Goal: Task Accomplishment & Management: Use online tool/utility

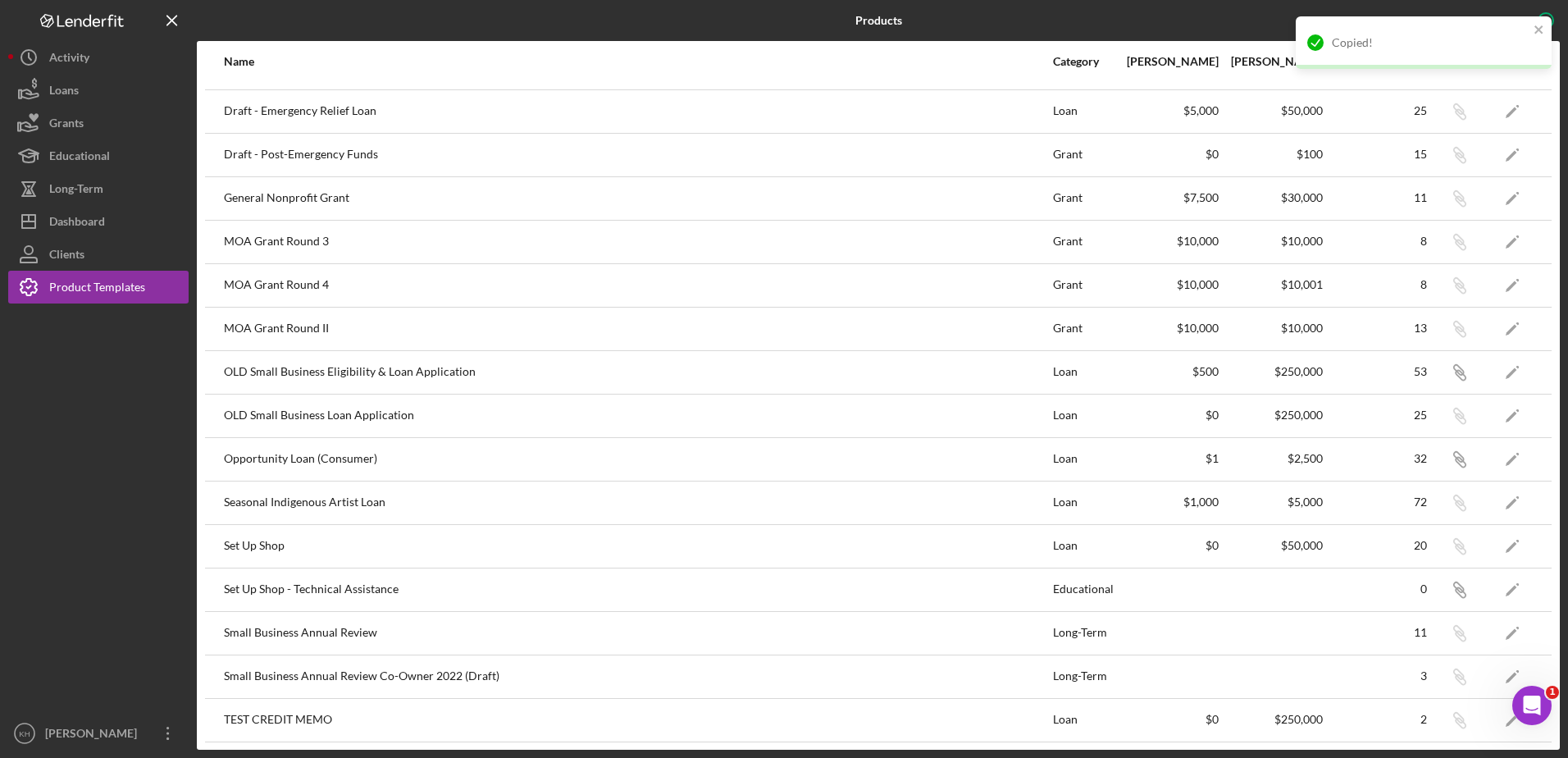
scroll to position [341, 0]
click at [1527, 704] on icon "Open Intercom Messenger" at bounding box center [1529, 703] width 27 height 27
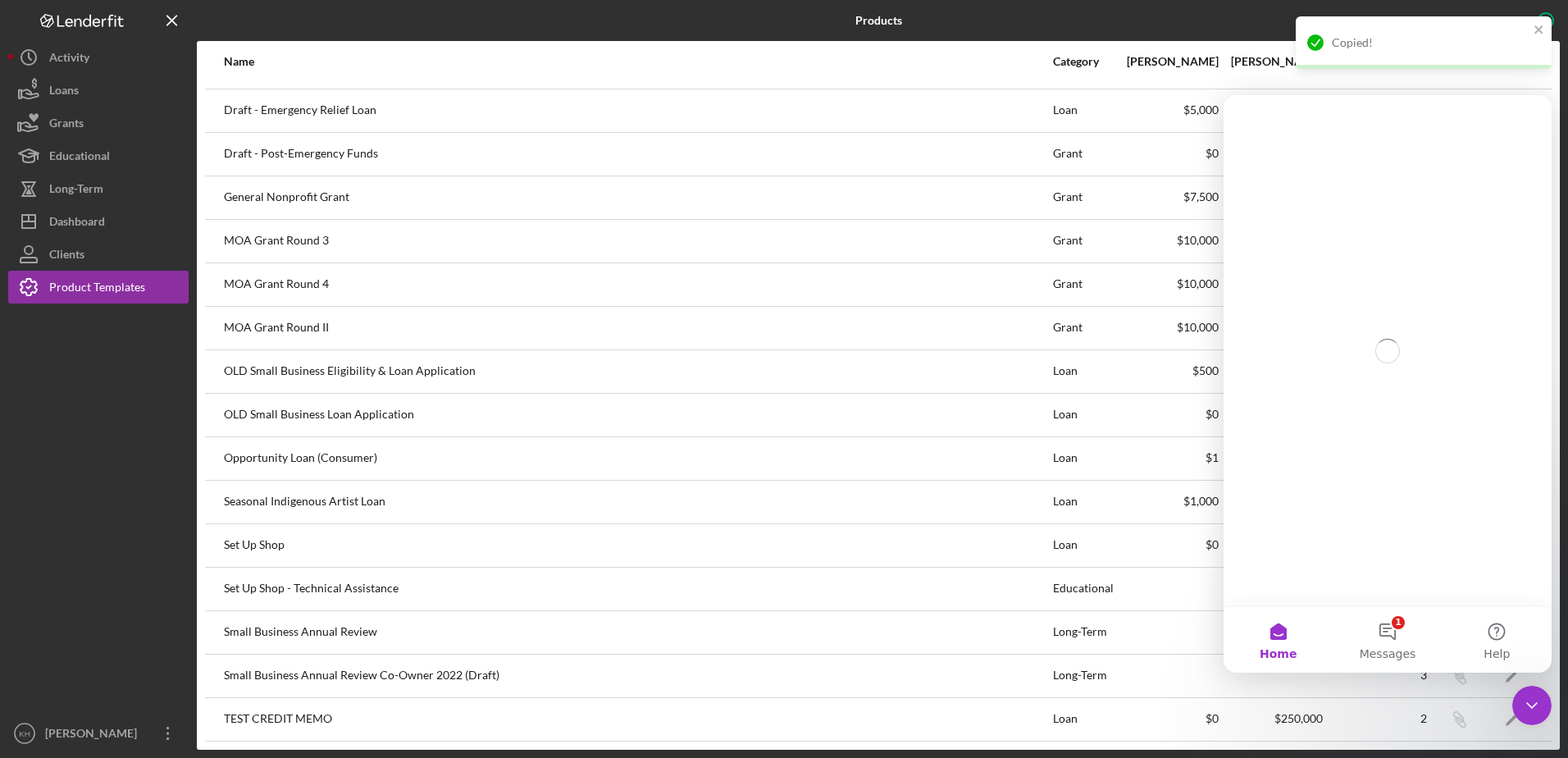
scroll to position [0, 0]
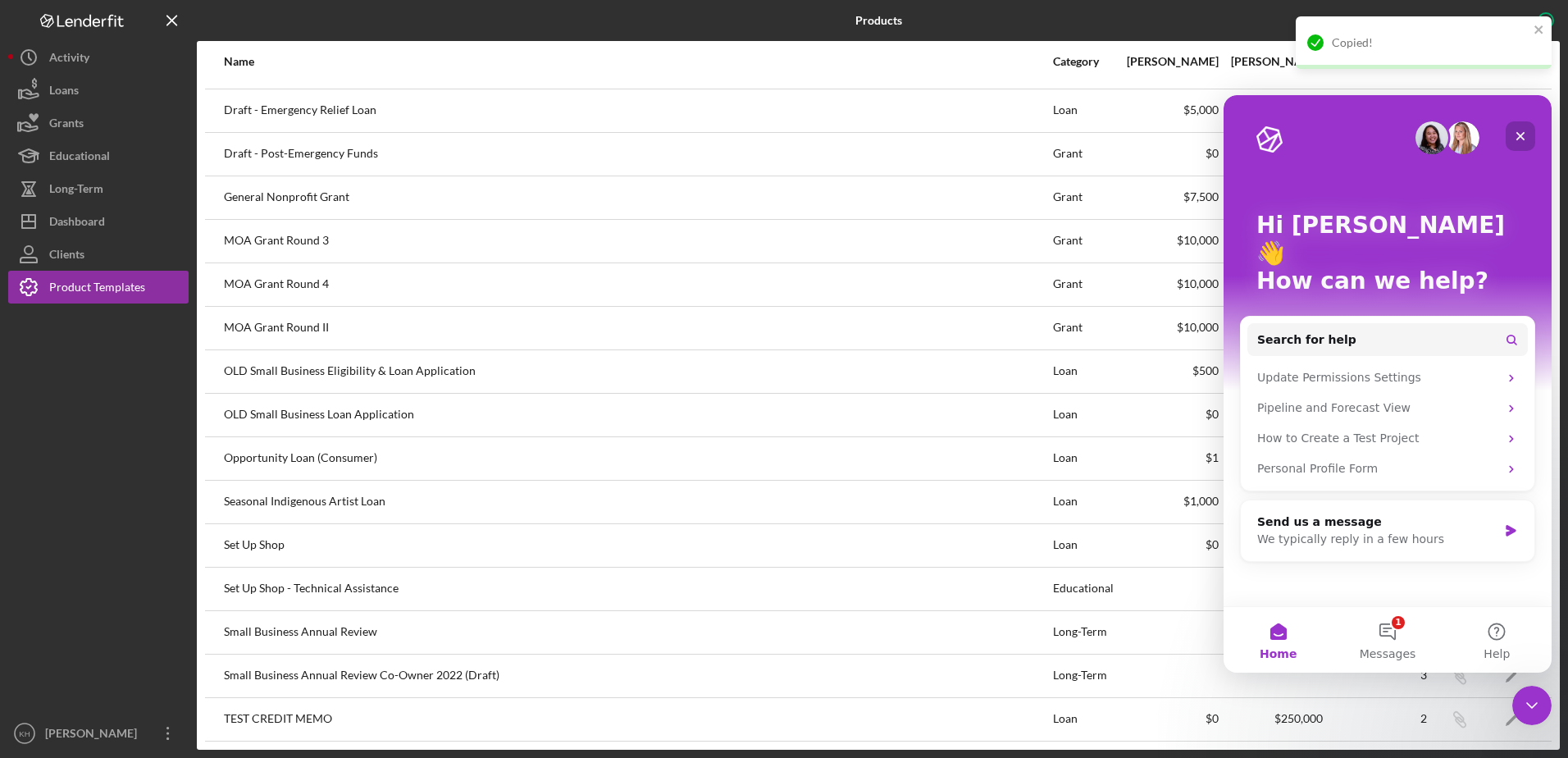
click at [1521, 132] on icon "Close" at bounding box center [1520, 137] width 13 height 13
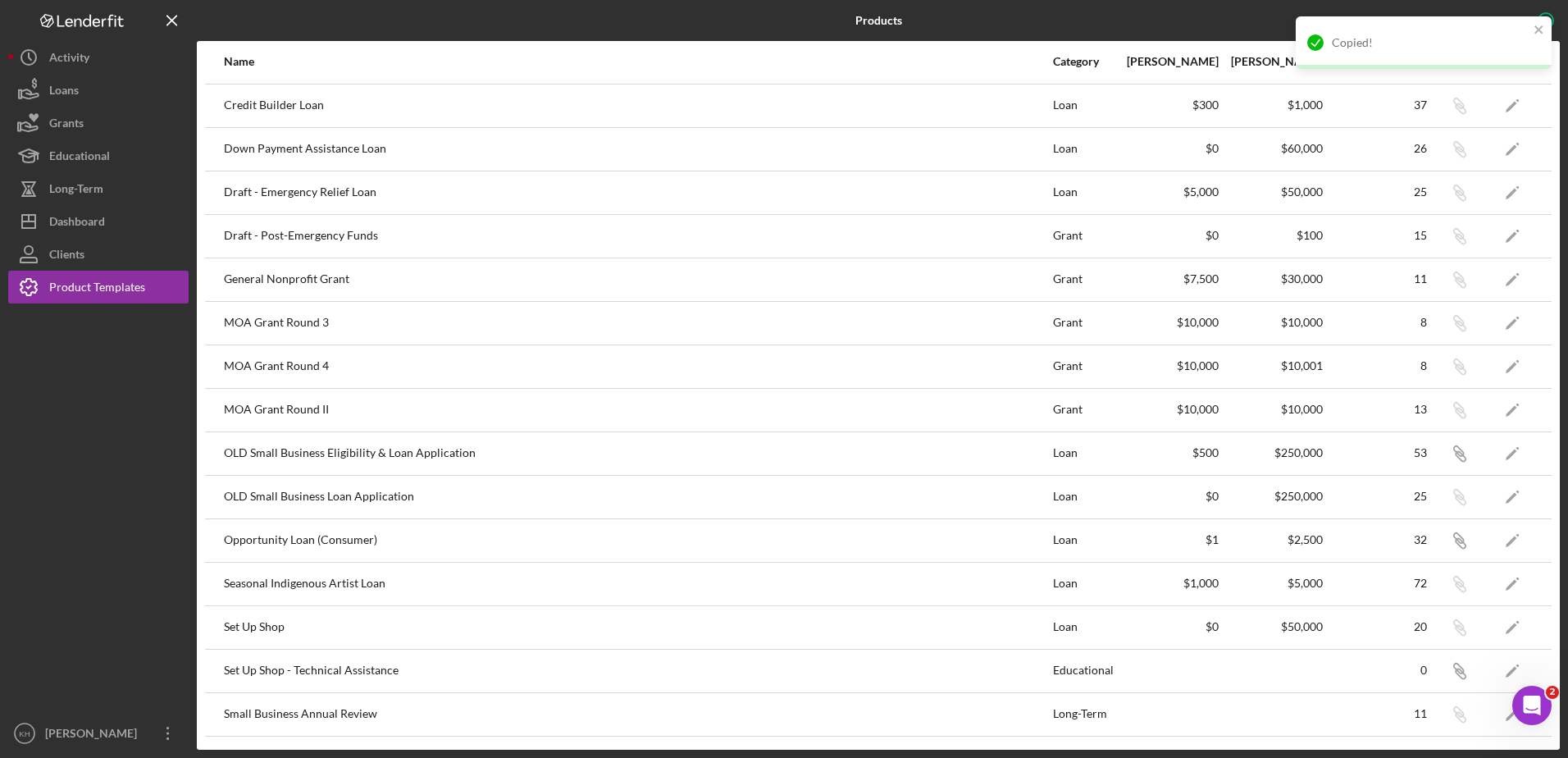
scroll to position [341, 0]
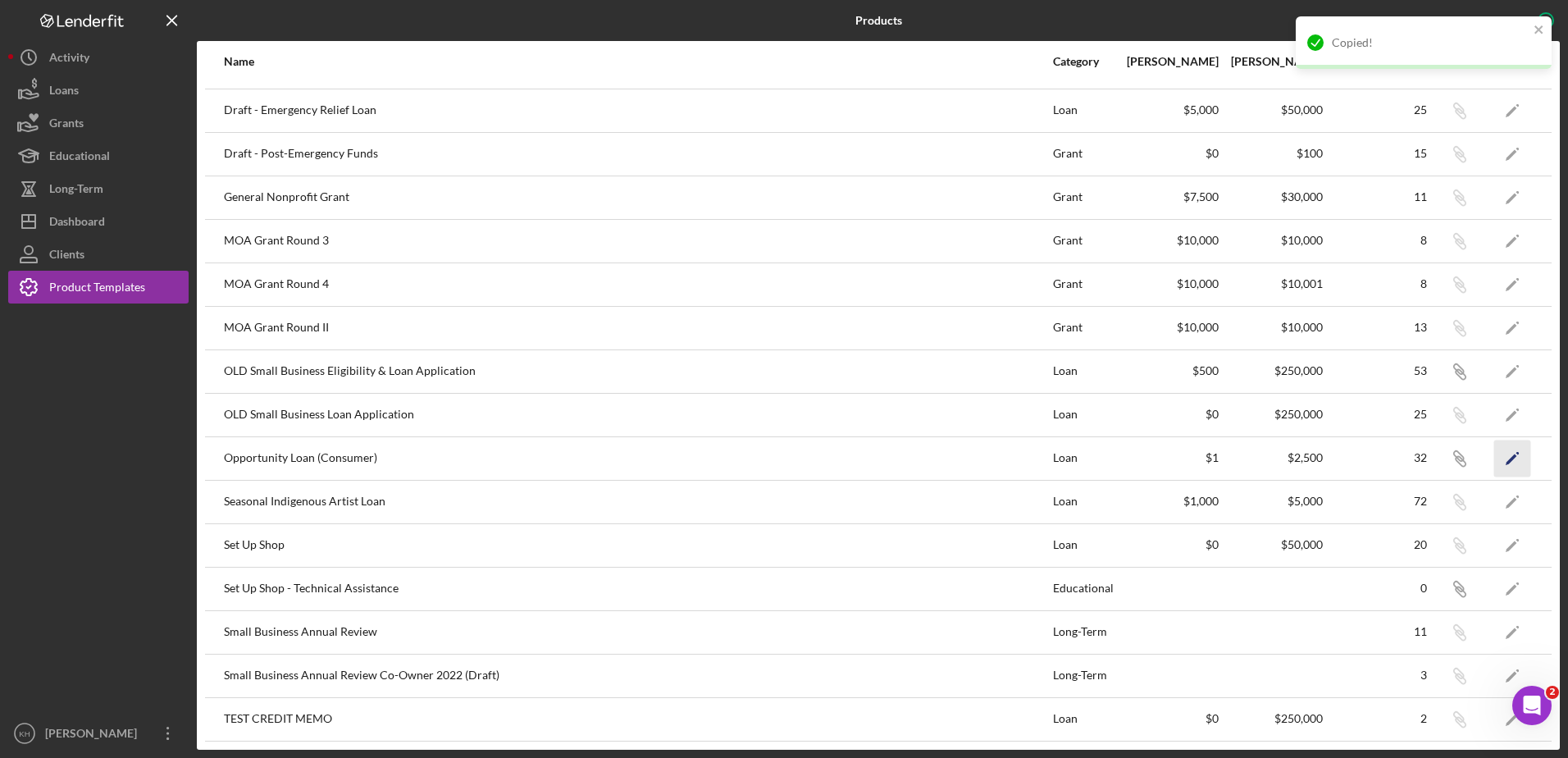
click at [1504, 458] on icon "Icon/Edit" at bounding box center [1512, 457] width 37 height 37
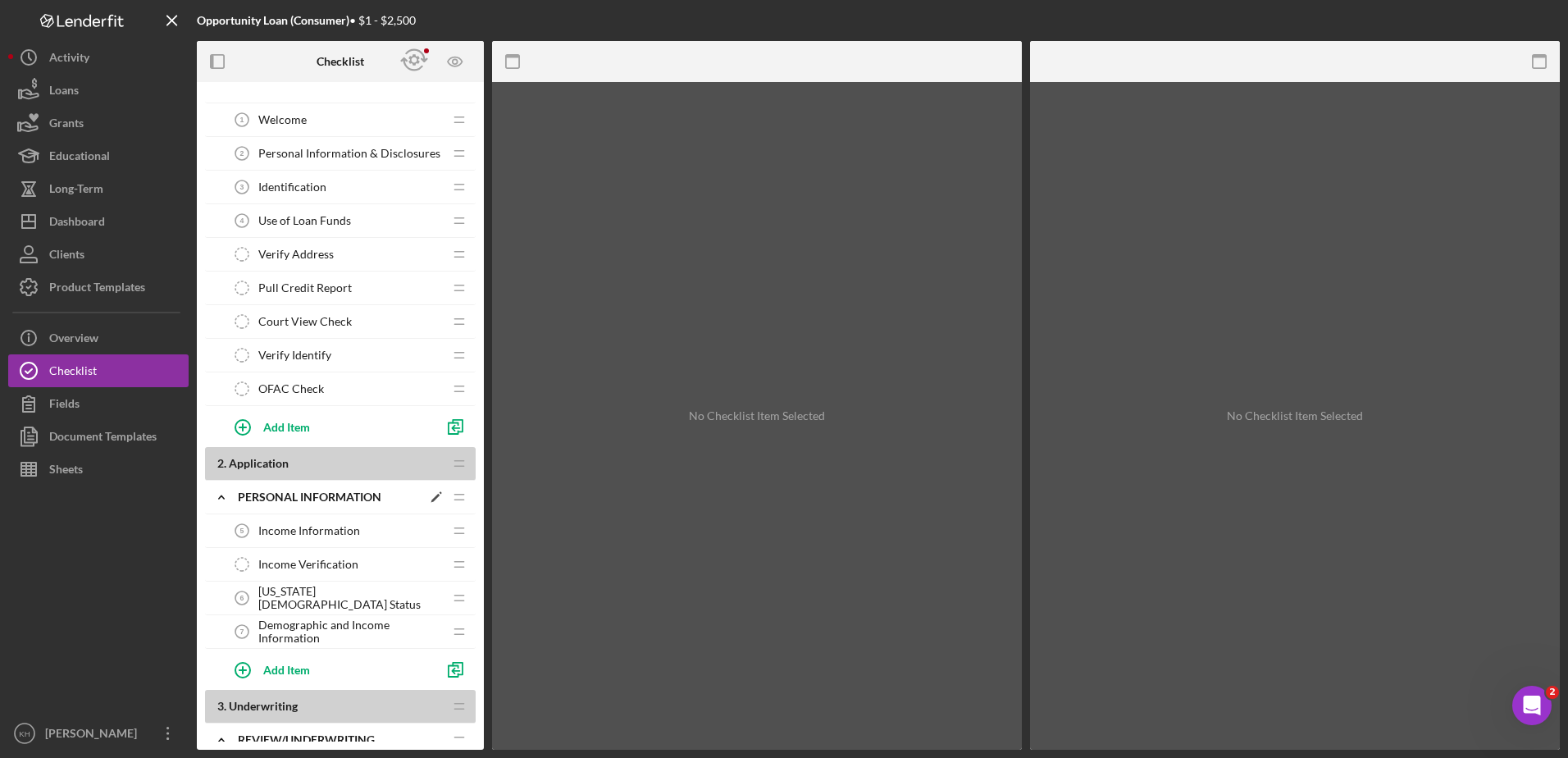
scroll to position [82, 0]
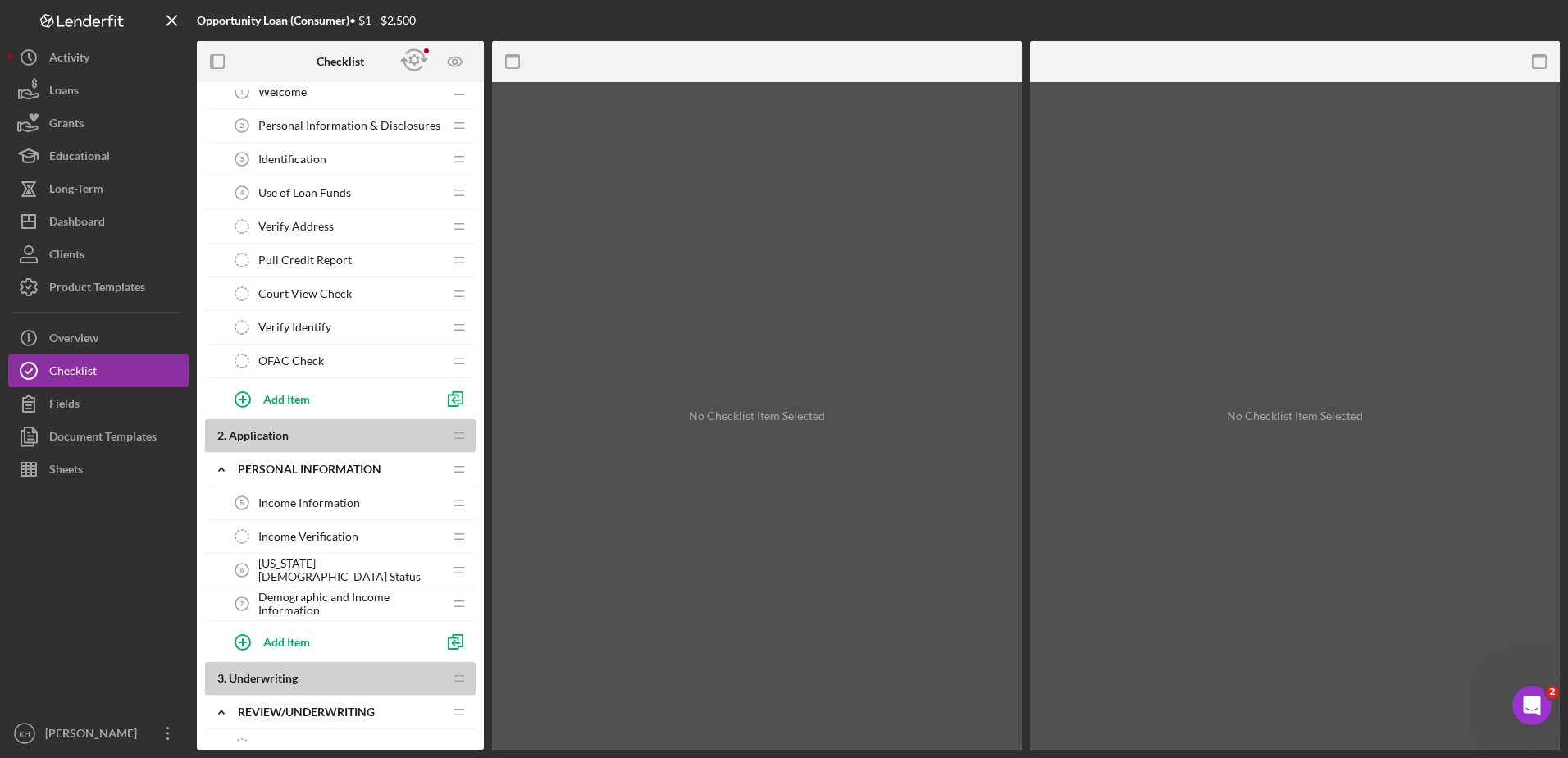
click at [317, 534] on span "Income Verification" at bounding box center [308, 537] width 100 height 13
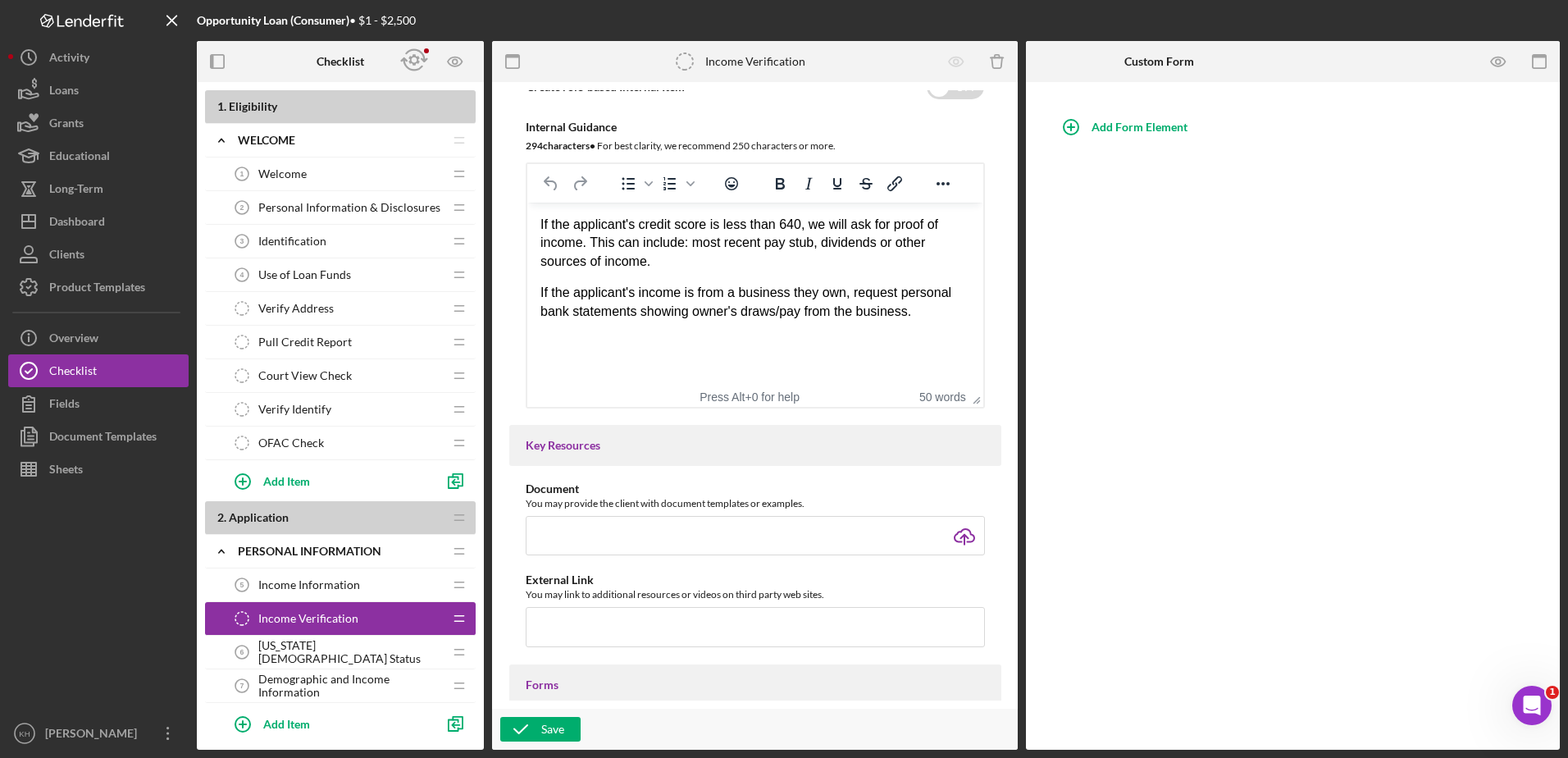
scroll to position [246, 0]
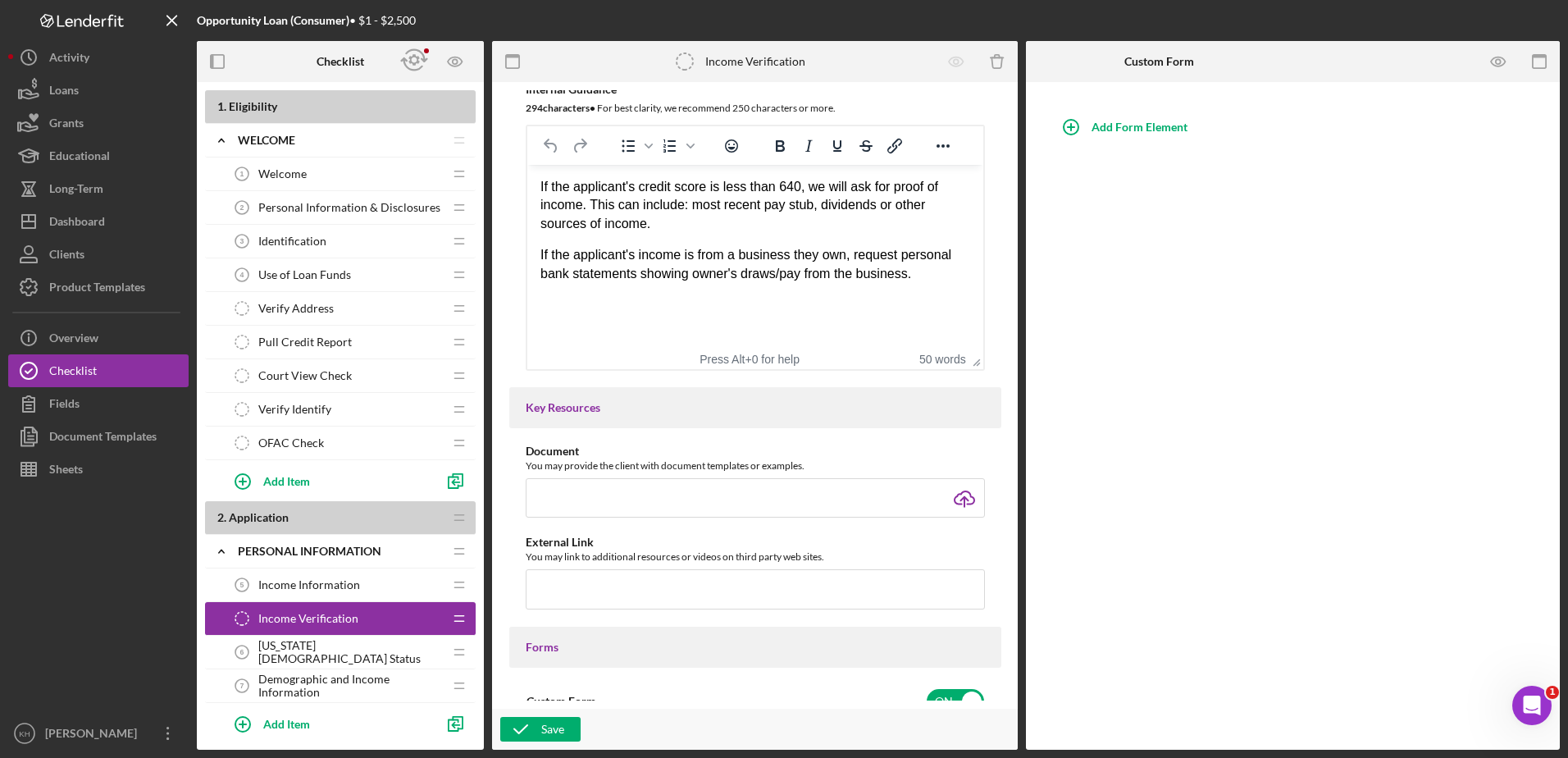
click at [304, 584] on span "Income Information" at bounding box center [309, 585] width 102 height 13
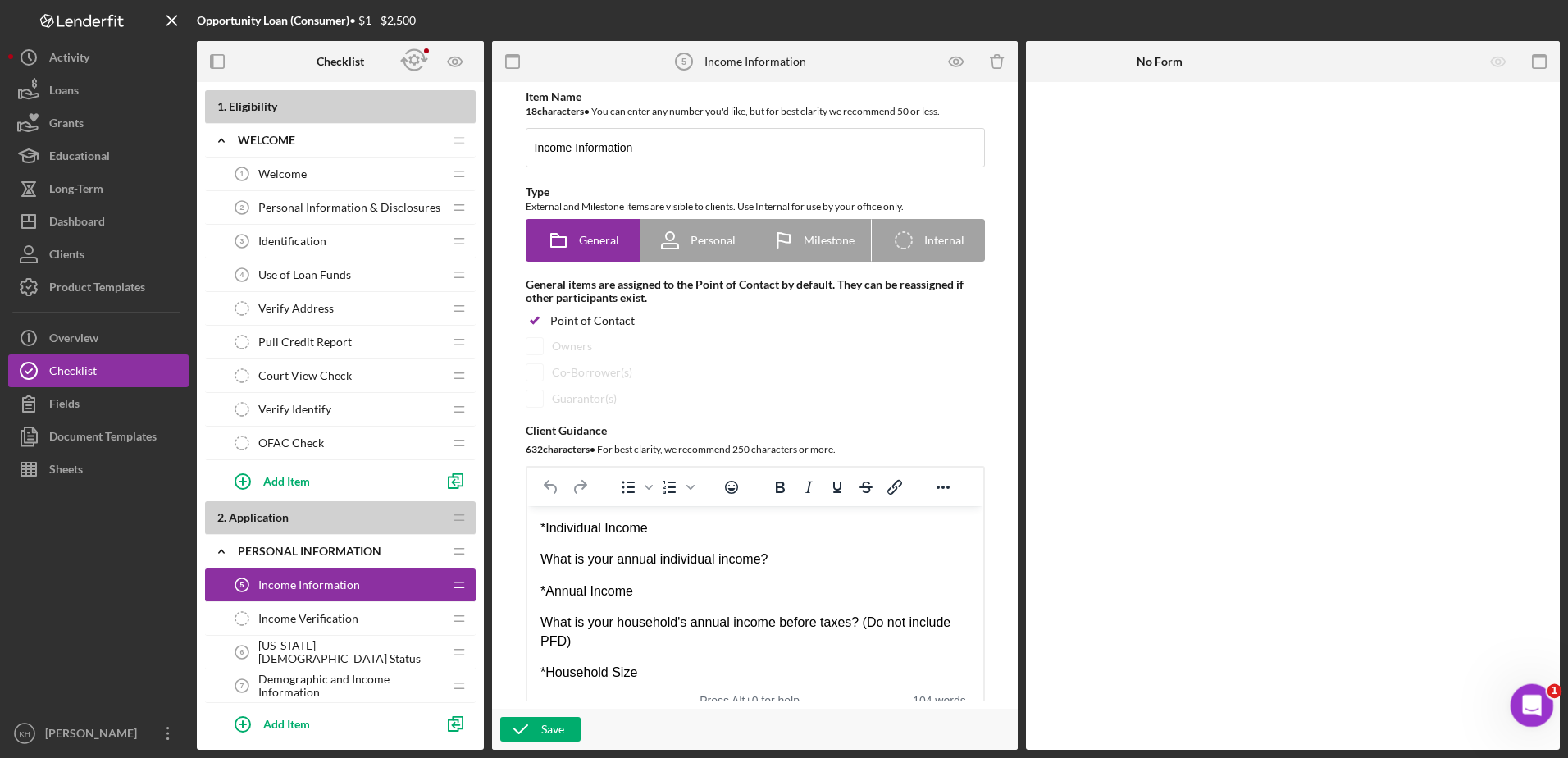
click at [1529, 707] on icon "Open Intercom Messenger" at bounding box center [1529, 703] width 27 height 27
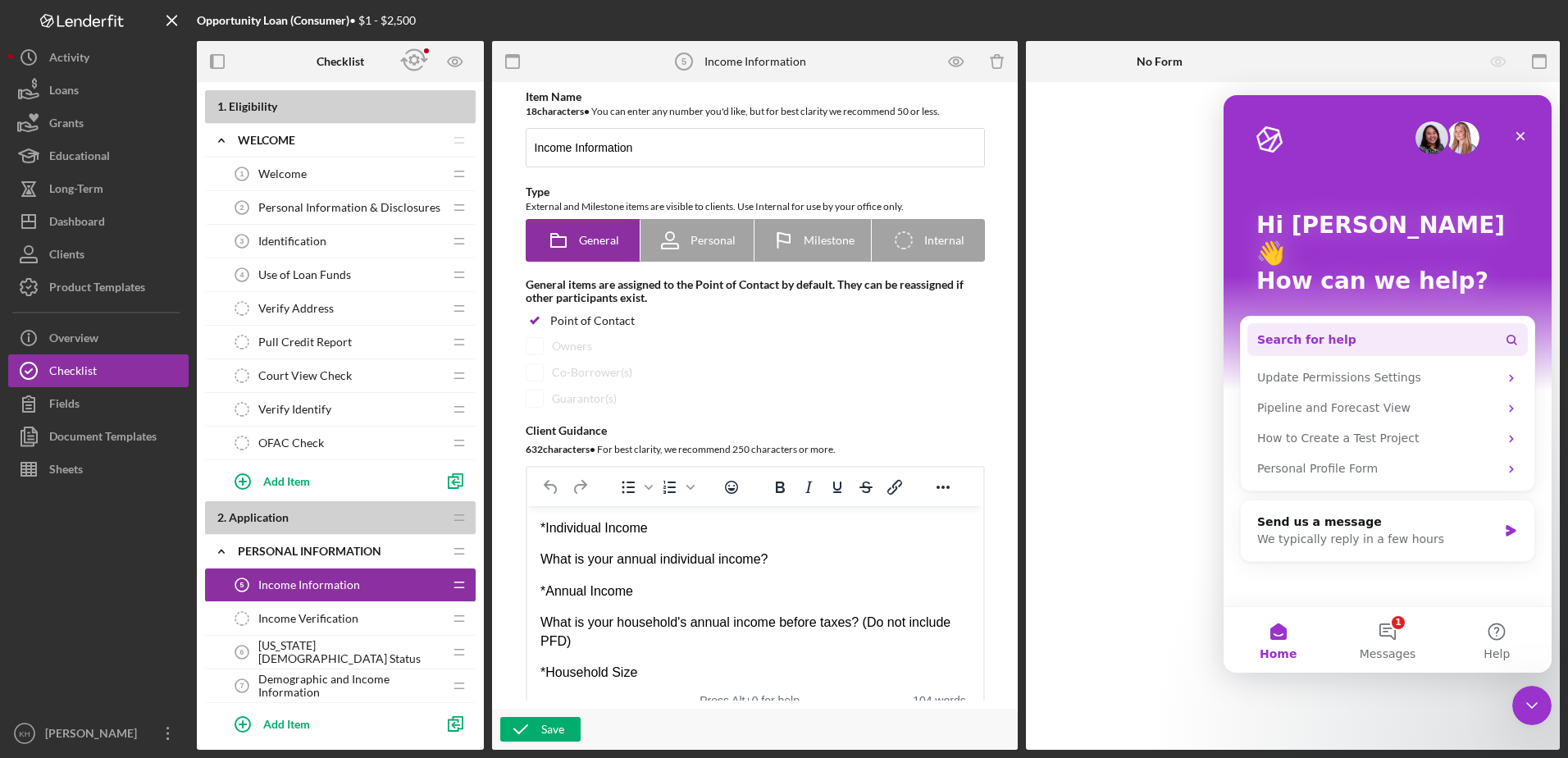
click at [1323, 323] on button "Search for help" at bounding box center [1388, 339] width 281 height 32
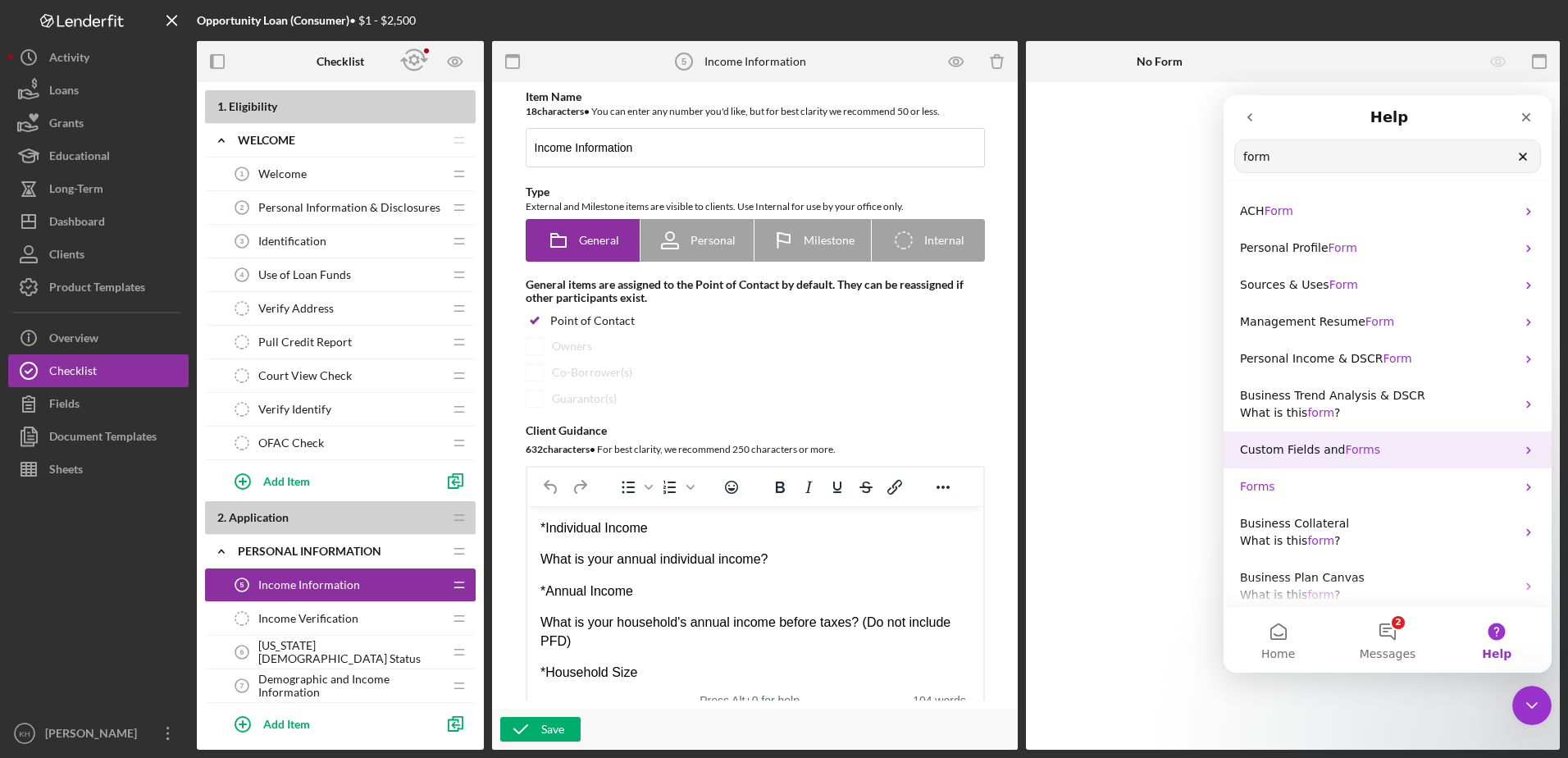
type input "form"
click at [1298, 454] on span "Custom Fields and" at bounding box center [1292, 450] width 105 height 13
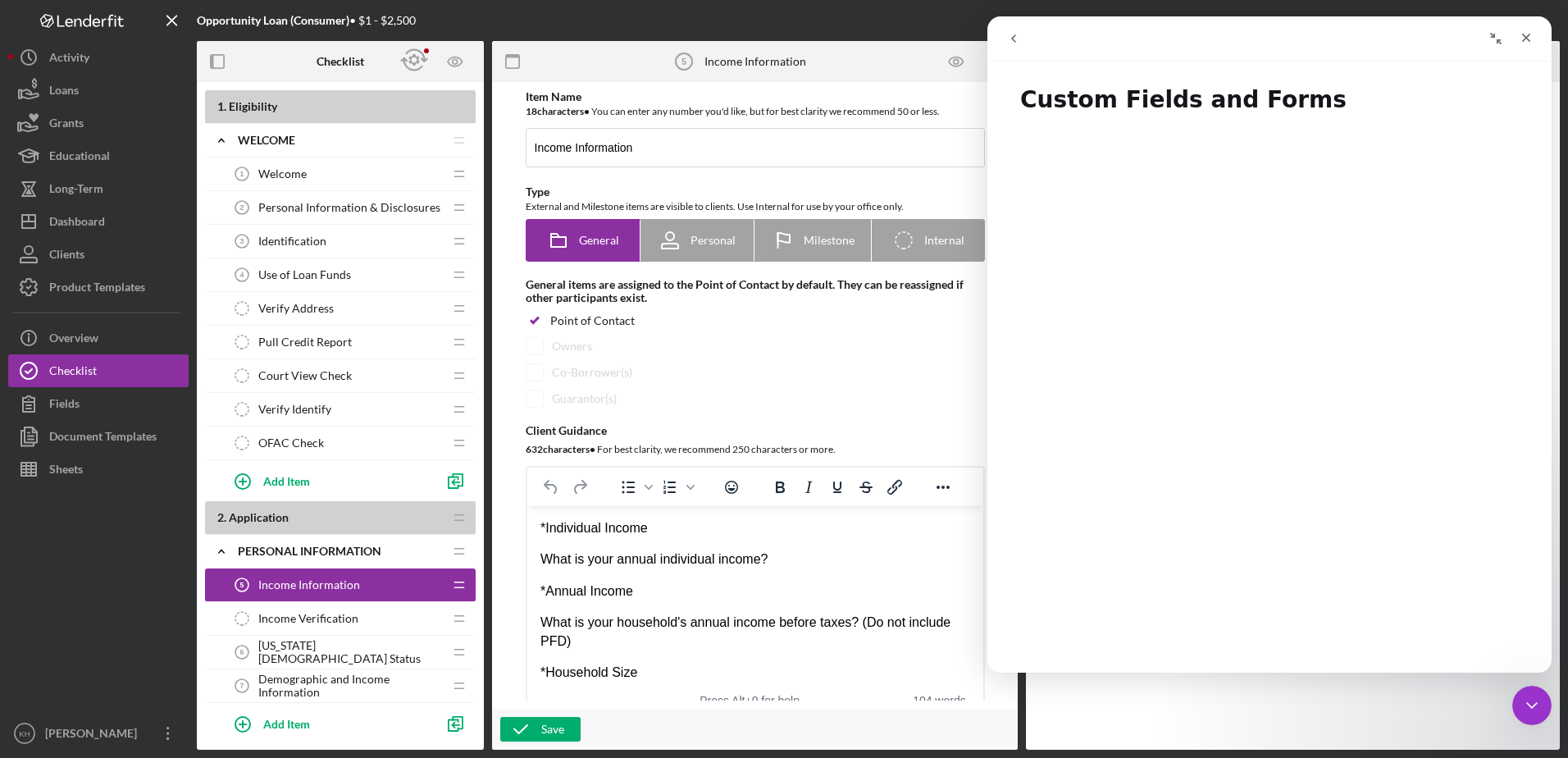
click at [1021, 35] on button "go back" at bounding box center [1013, 38] width 31 height 32
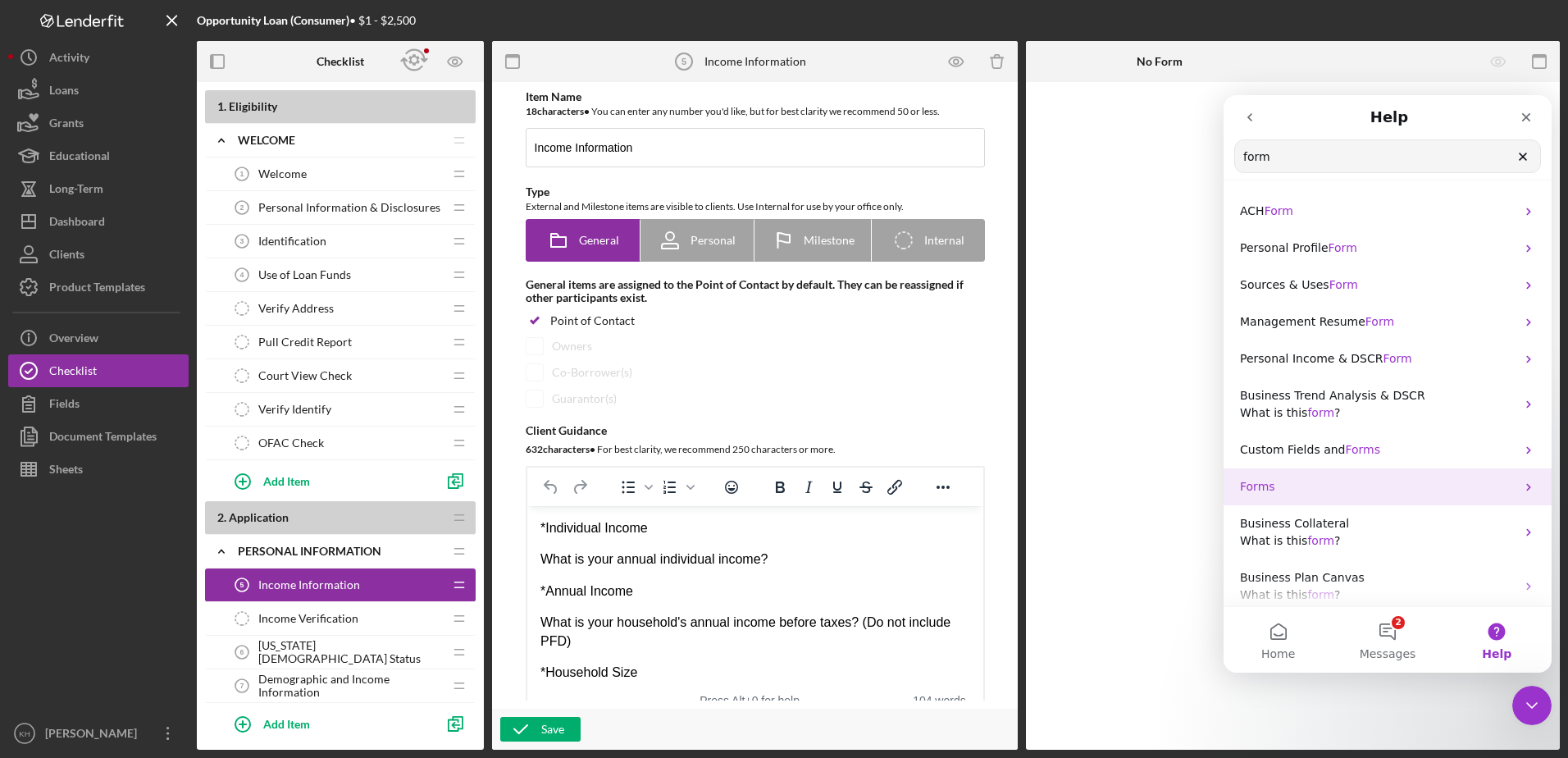
click at [1286, 489] on p "Forms" at bounding box center [1377, 487] width 276 height 17
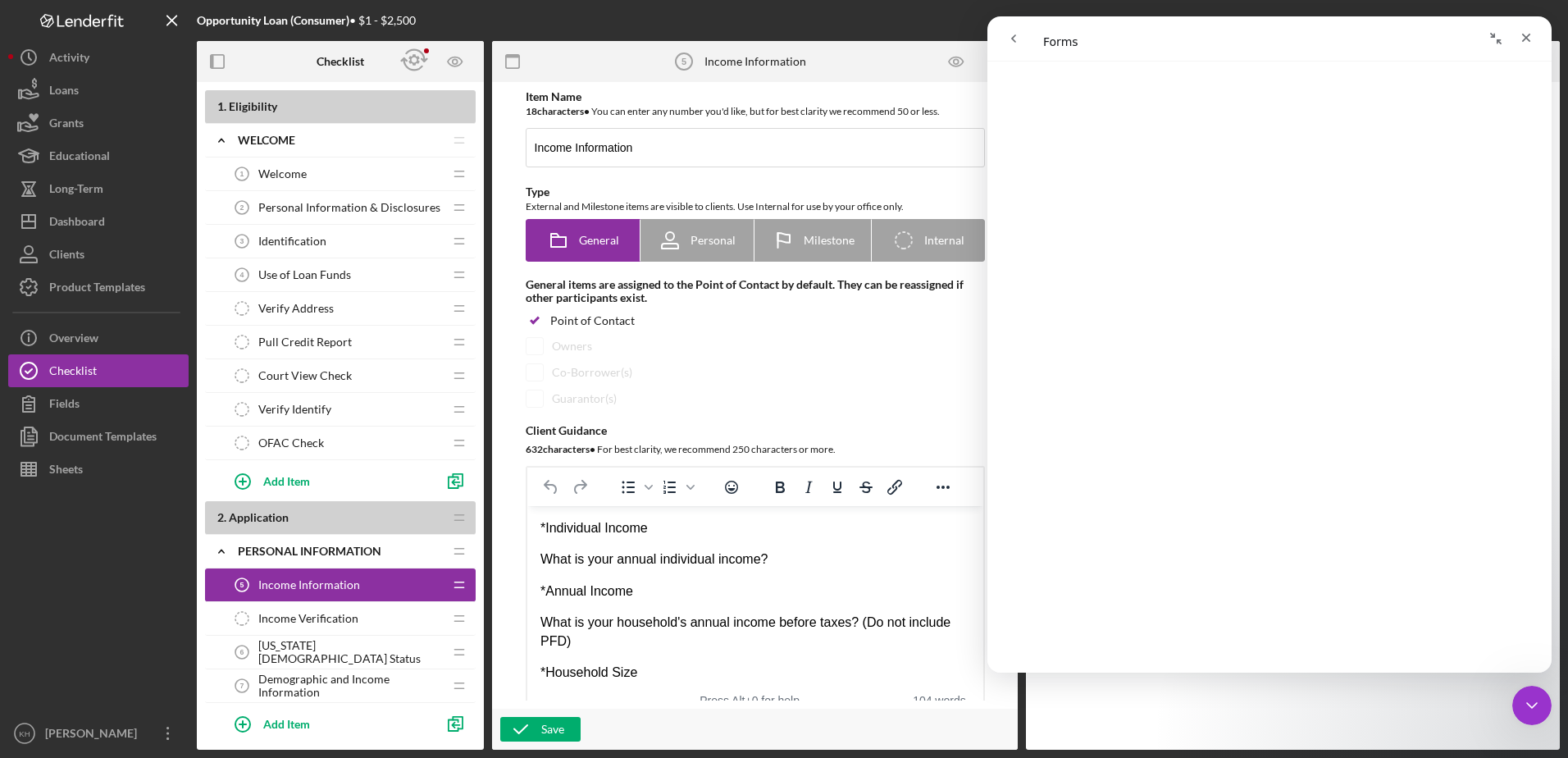
scroll to position [327, 0]
drag, startPoint x: 633, startPoint y: 148, endPoint x: 688, endPoint y: 134, distance: 56.8
click at [688, 134] on input "Income Information" at bounding box center [755, 147] width 459 height 39
drag, startPoint x: 534, startPoint y: 523, endPoint x: 570, endPoint y: 529, distance: 36.5
click at [621, 541] on html "*Individual Income What is your annual individual income? *Annual Income What i…" at bounding box center [755, 763] width 456 height 515
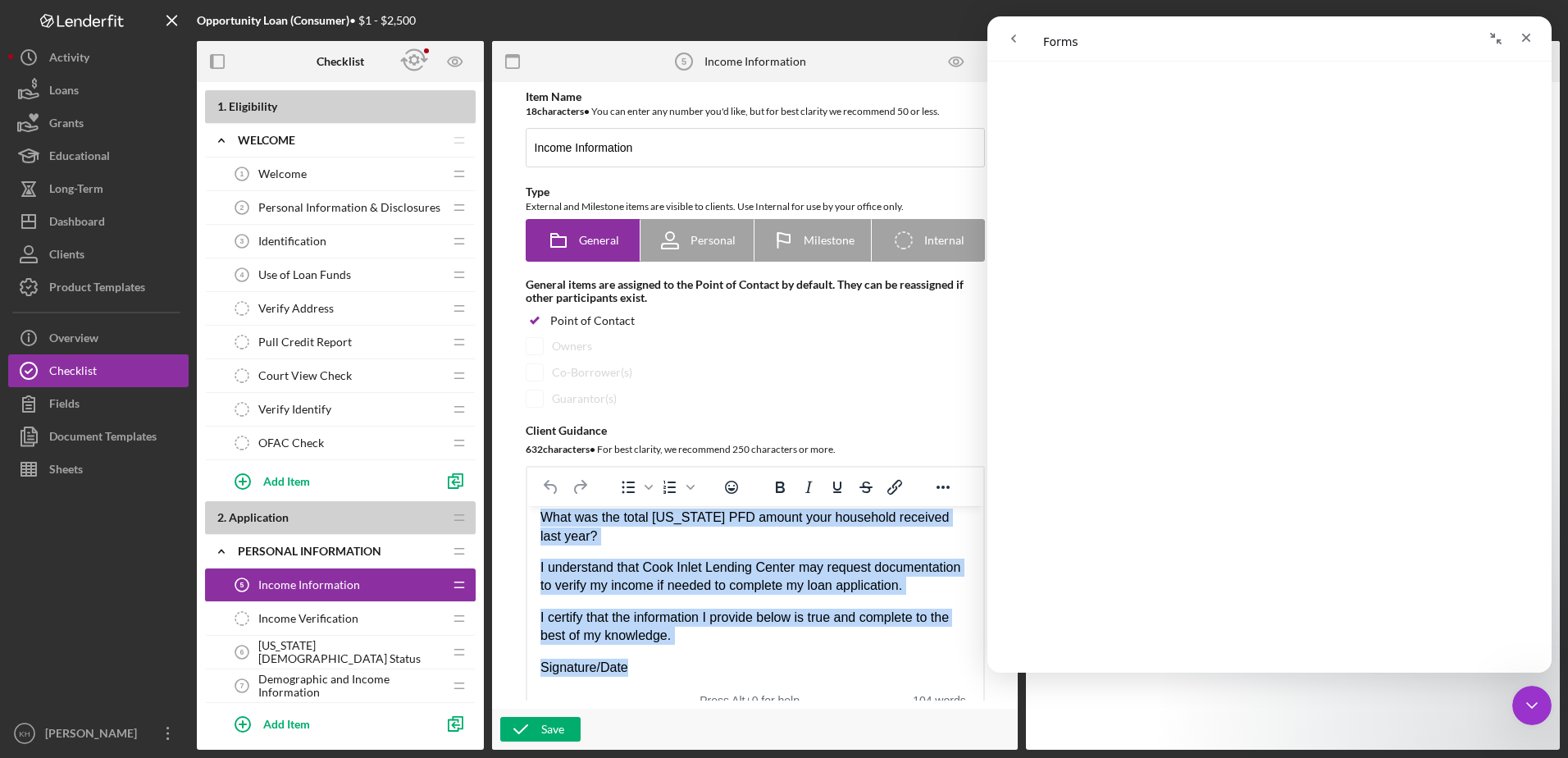
scroll to position [10, 0]
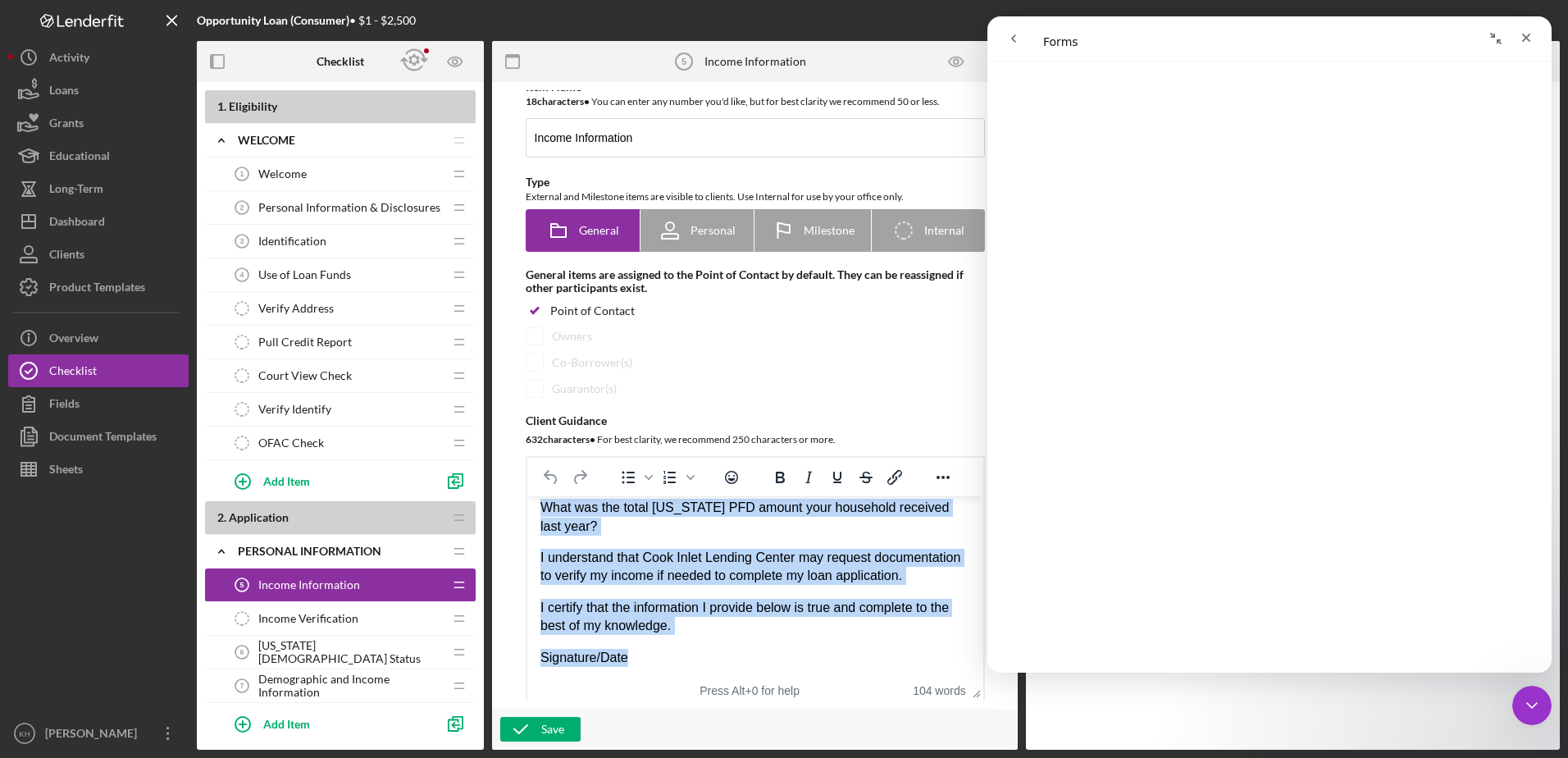
drag, startPoint x: 538, startPoint y: 515, endPoint x: 801, endPoint y: 657, distance: 298.9
click at [801, 657] on div "*Individual Income What is your annual individual income? *Annual Income What i…" at bounding box center [754, 422] width 429 height 488
copy div "*Individual Income What is your annual individual income? *Annual Income What i…"
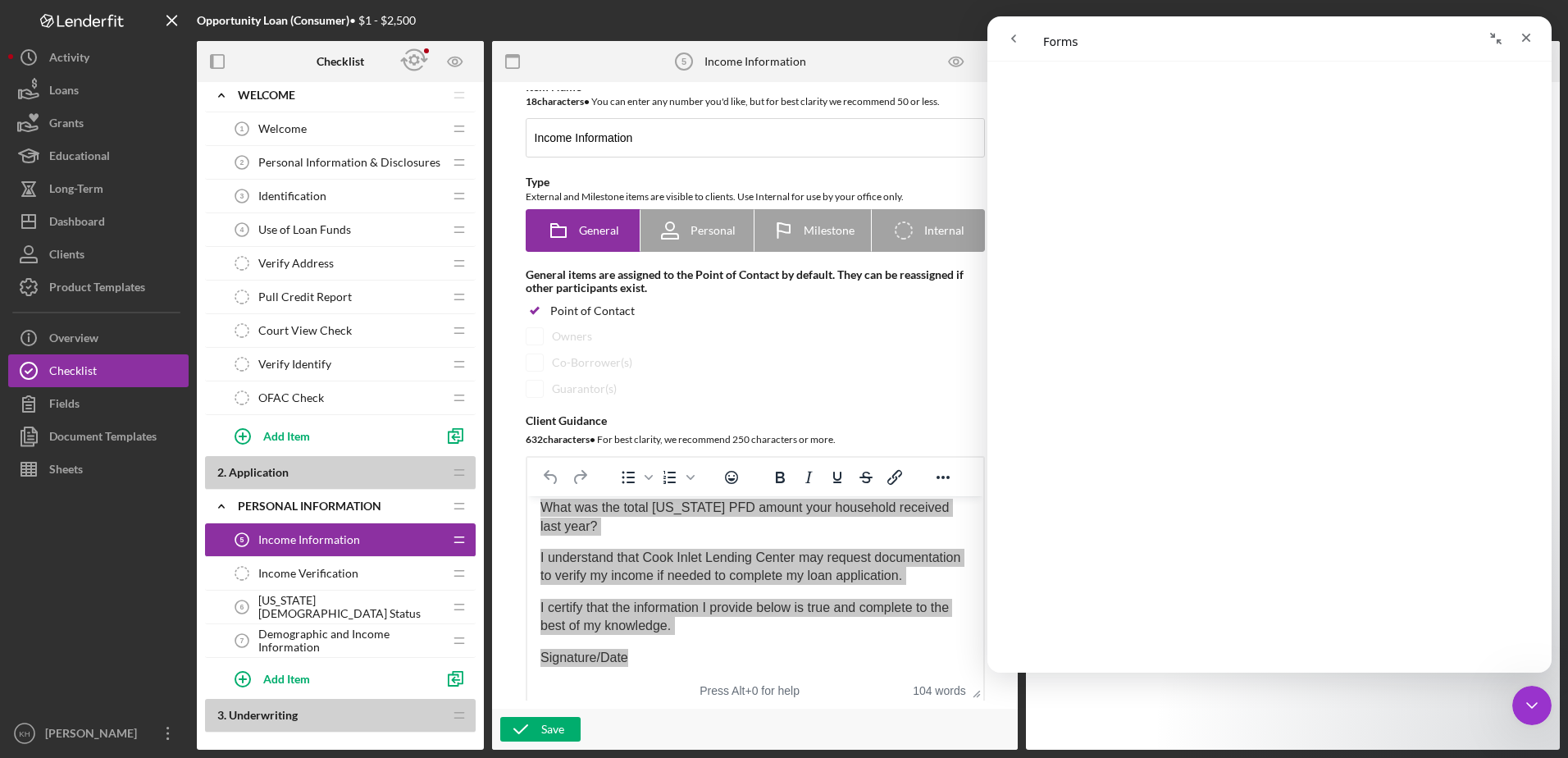
scroll to position [82, 0]
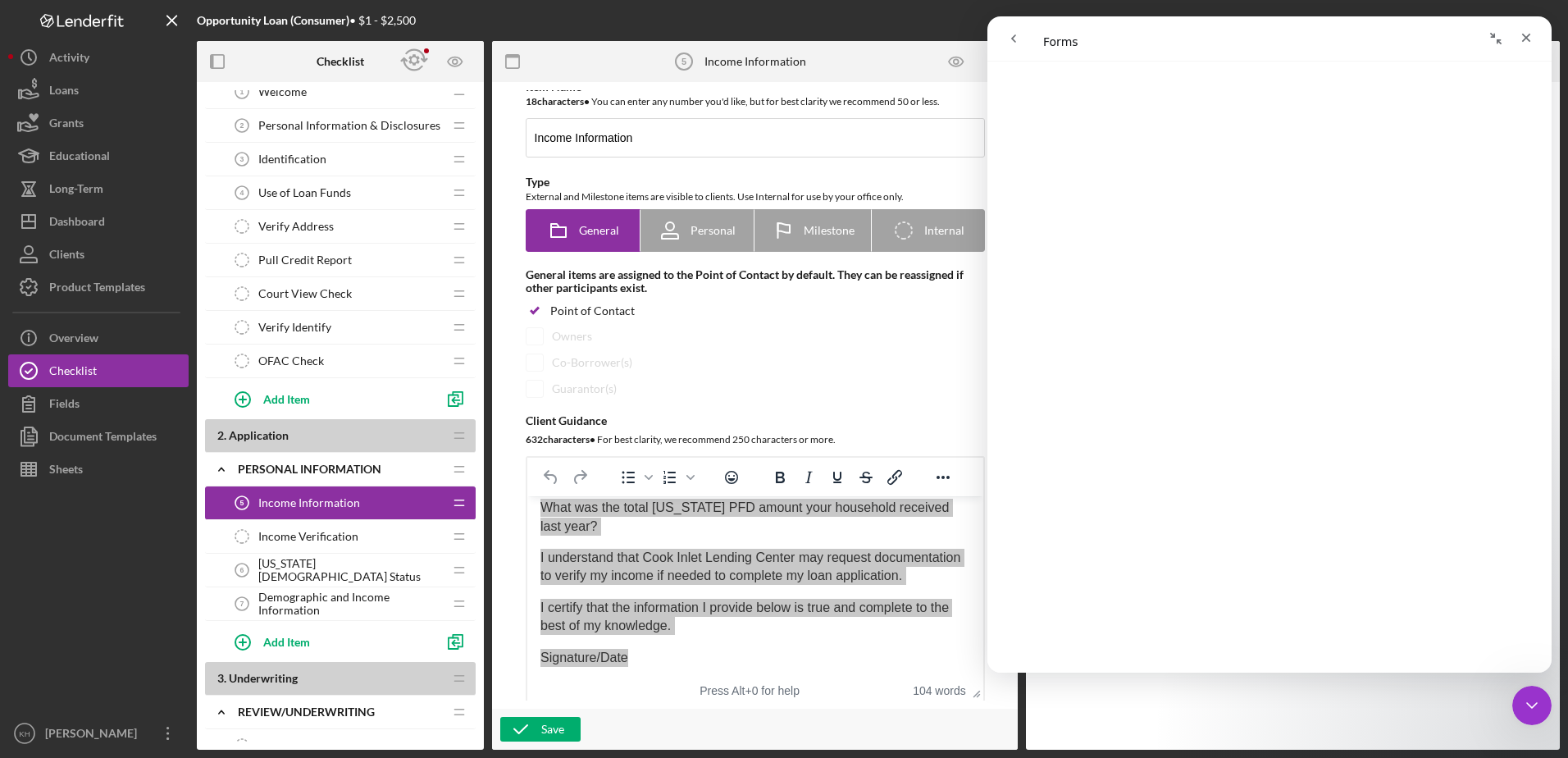
click at [291, 576] on span "[US_STATE][DEMOGRAPHIC_DATA] Status" at bounding box center [350, 569] width 184 height 26
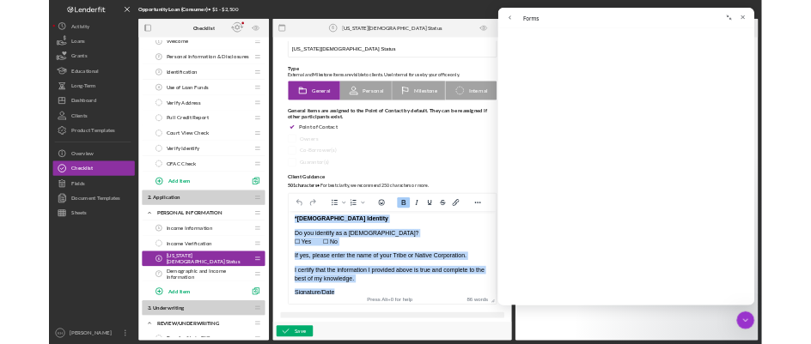
scroll to position [54, 0]
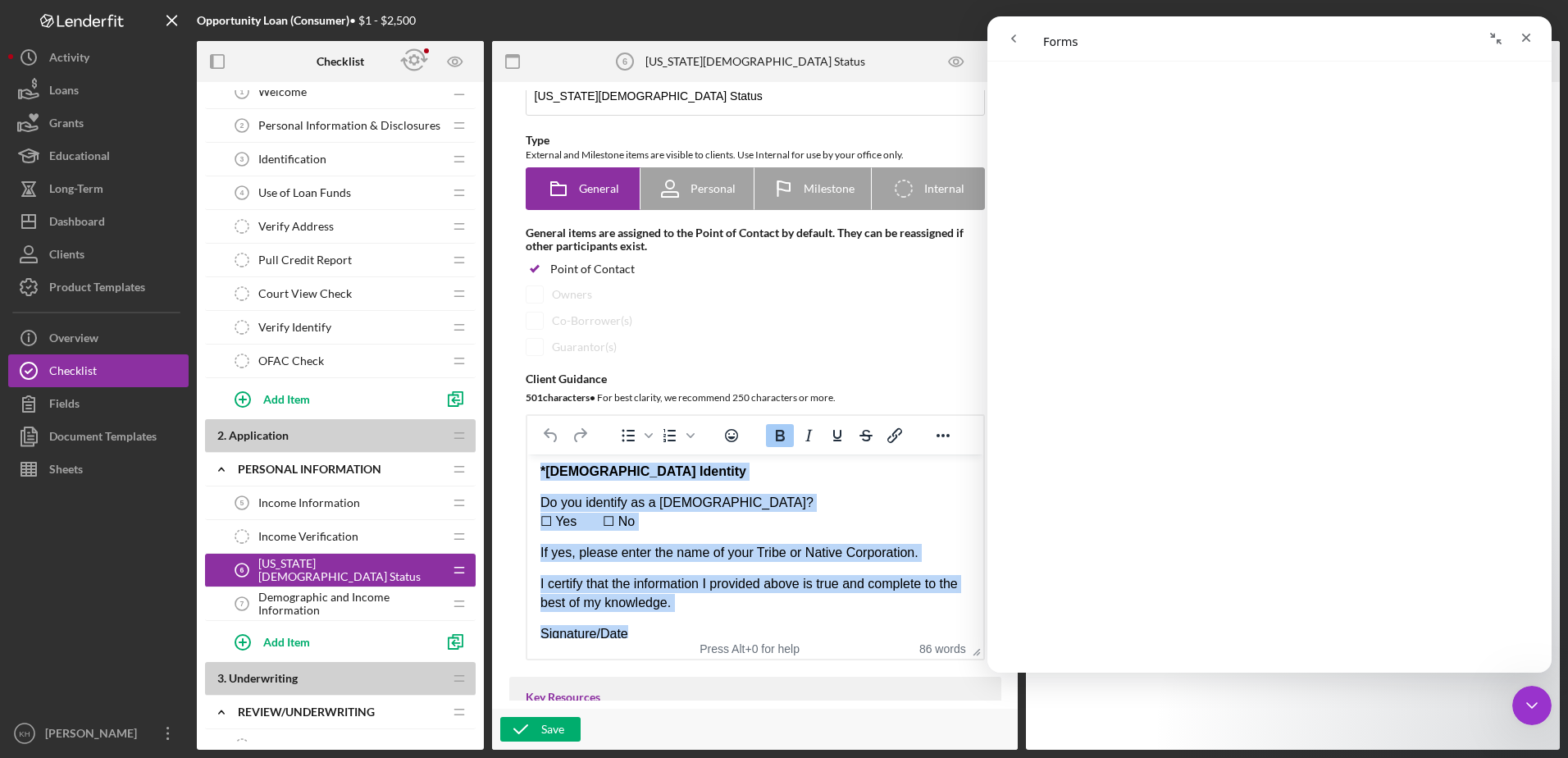
drag, startPoint x: 540, startPoint y: 474, endPoint x: 730, endPoint y: 623, distance: 241.5
click at [730, 623] on div "*Alaska Native Identity? Do you identify as an Alaska Native individual? (Inclu…" at bounding box center [754, 415] width 429 height 456
copy div "*Alaska Native Identity? Do you identify as an Alaska Native individual? (Inclu…"
